Goal: Find specific page/section: Find specific page/section

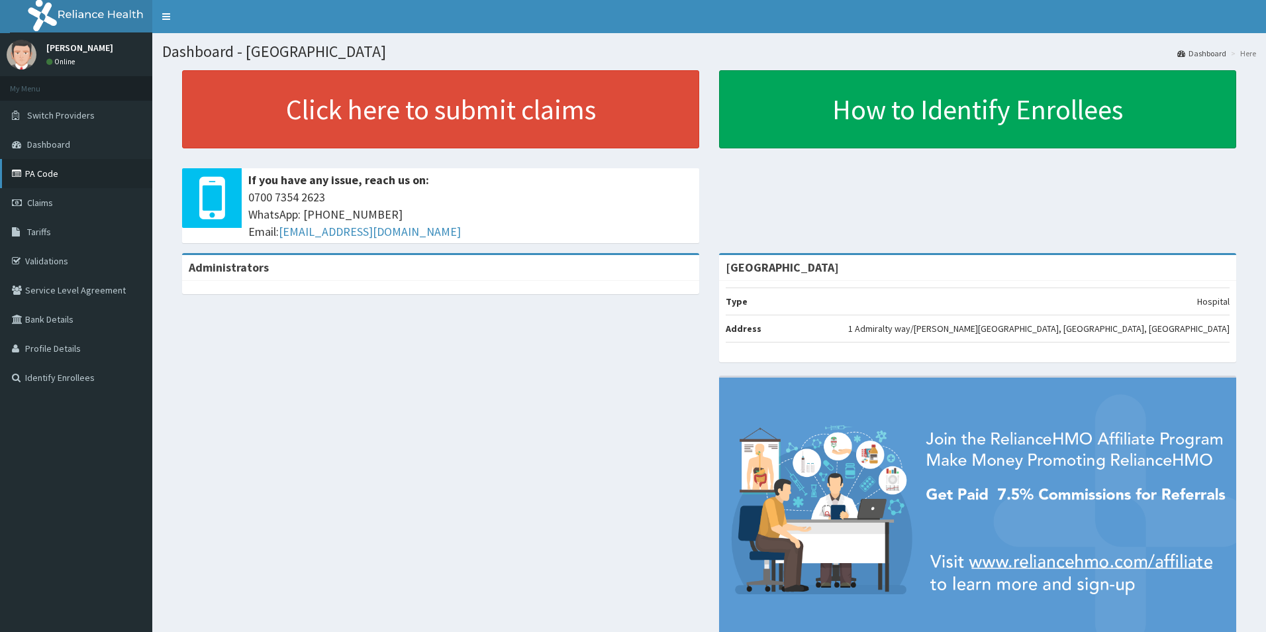
click at [65, 168] on link "PA Code" at bounding box center [76, 173] width 152 height 29
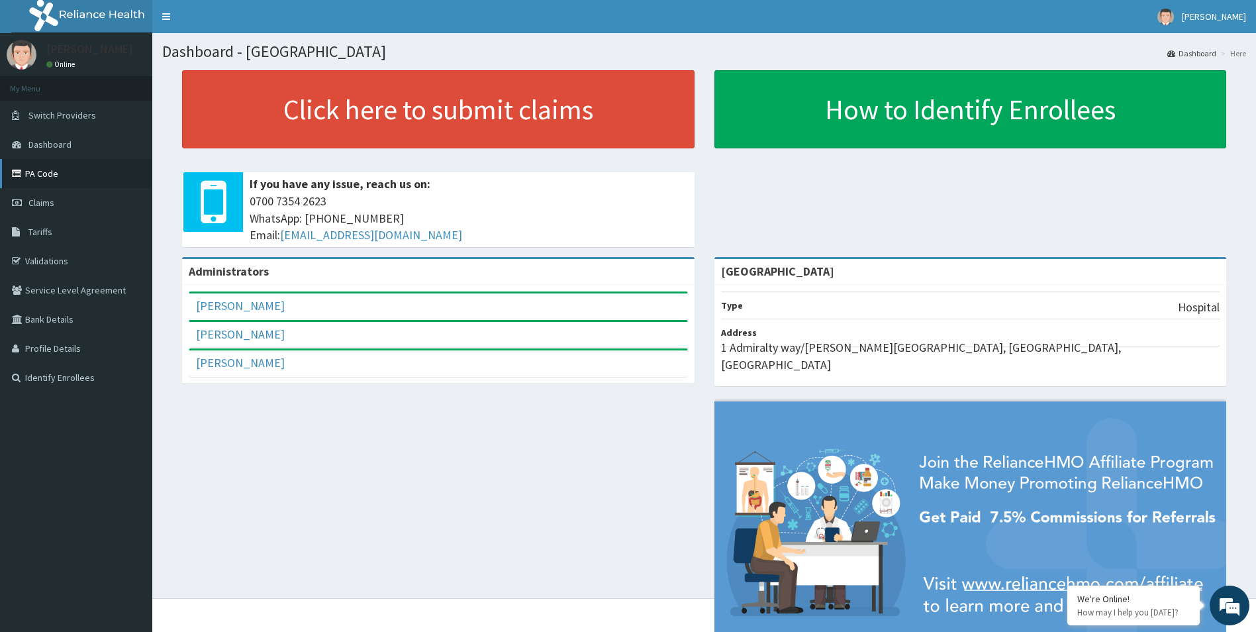
click at [56, 177] on link "PA Code" at bounding box center [76, 173] width 152 height 29
